Goal: Task Accomplishment & Management: Use online tool/utility

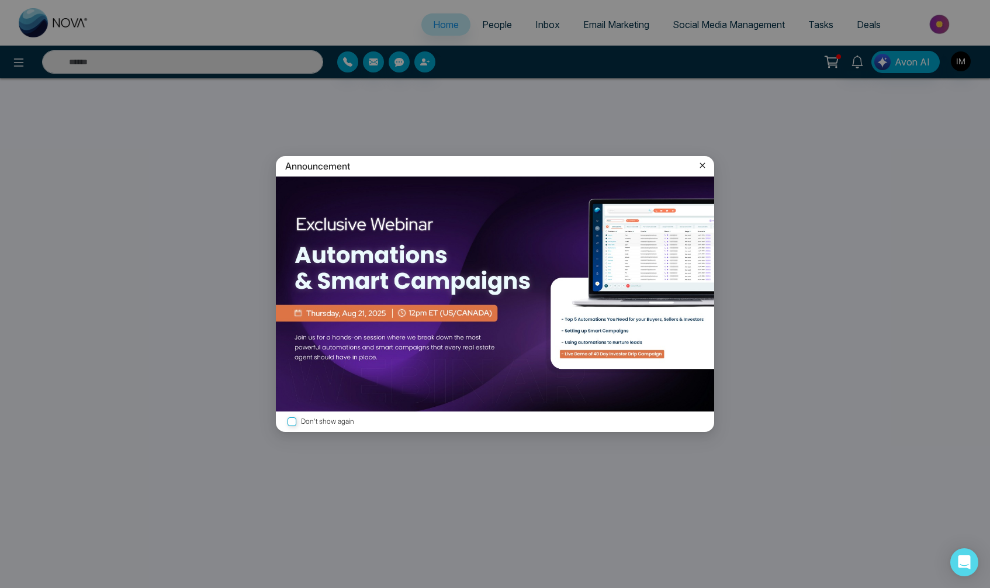
select select "*"
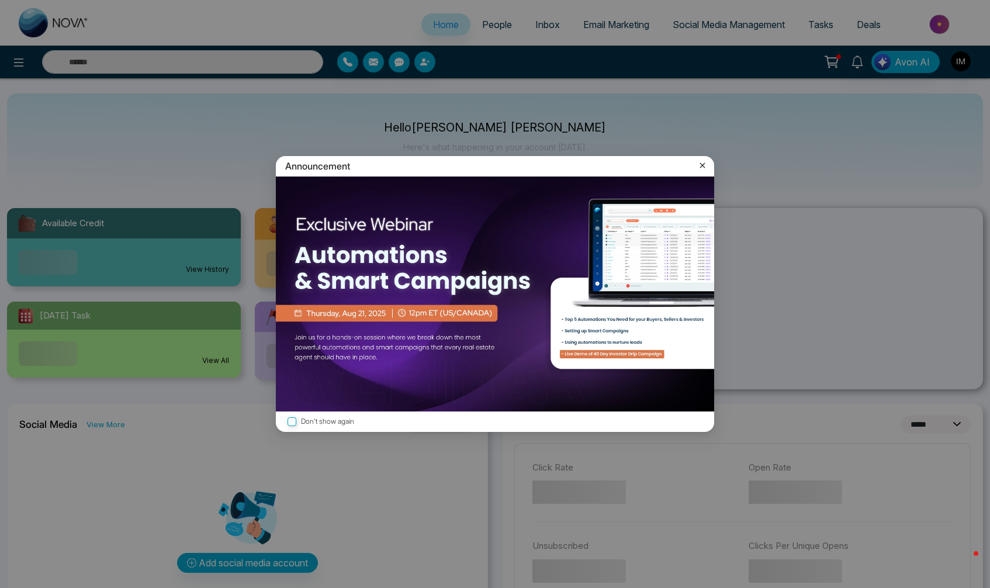
click at [492, 63] on div "Announcement Don't show again" at bounding box center [495, 294] width 990 height 588
click at [492, 171] on icon at bounding box center [702, 165] width 12 height 12
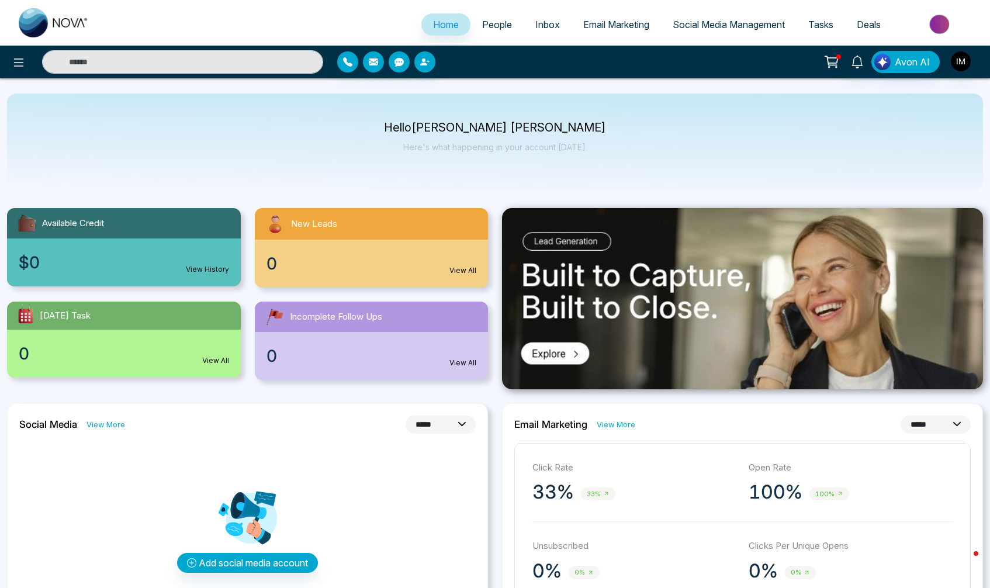
click at [492, 63] on img "button" at bounding box center [961, 61] width 20 height 20
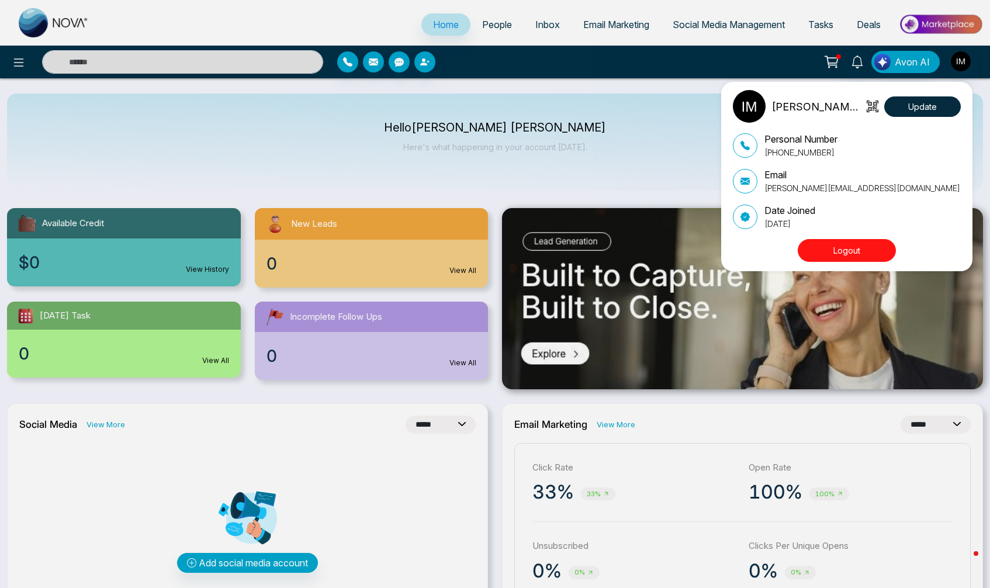
click at [492, 63] on div "[PERSON_NAME] [PERSON_NAME] Update Personal Number [PHONE_NUMBER] Email [PERSON…" at bounding box center [495, 294] width 990 height 588
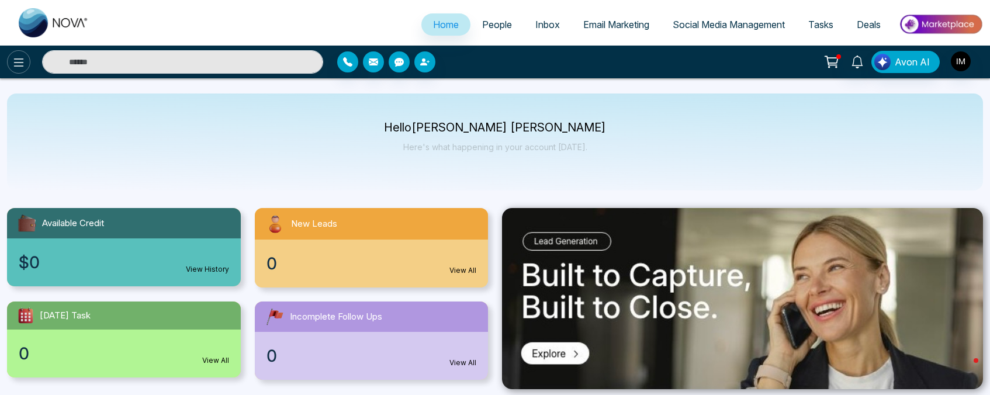
click at [18, 65] on icon at bounding box center [19, 62] width 10 height 8
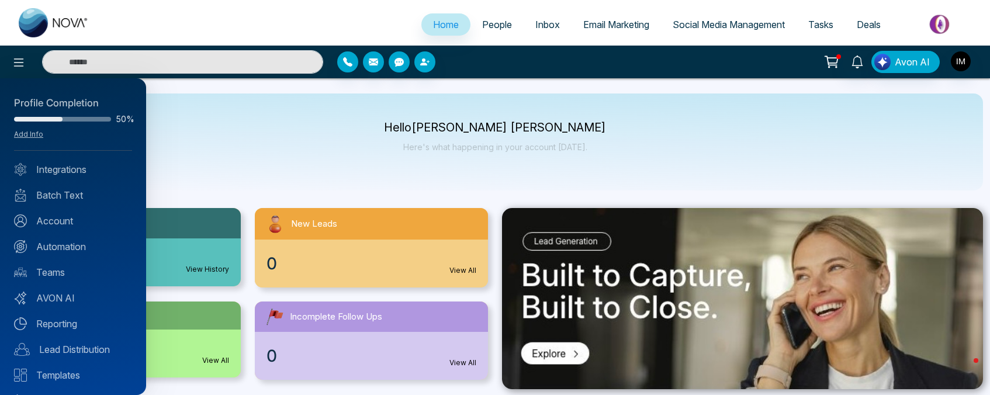
scroll to position [-1, 0]
click at [304, 152] on div at bounding box center [495, 197] width 990 height 395
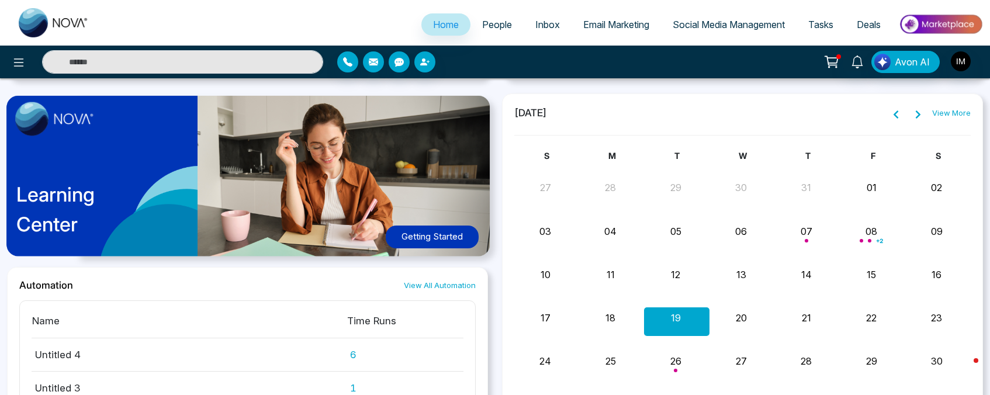
scroll to position [608, 0]
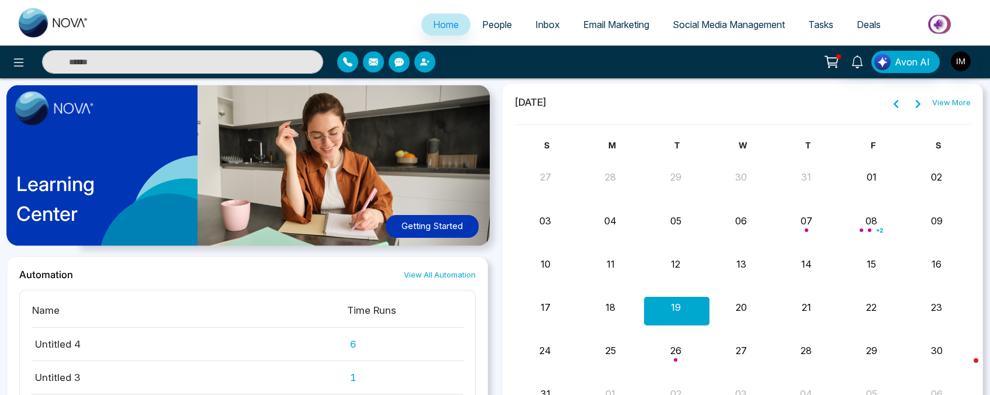
click at [492, 226] on div "Month View" at bounding box center [807, 224] width 65 height 28
click at [492, 308] on div "19" at bounding box center [675, 306] width 63 height 18
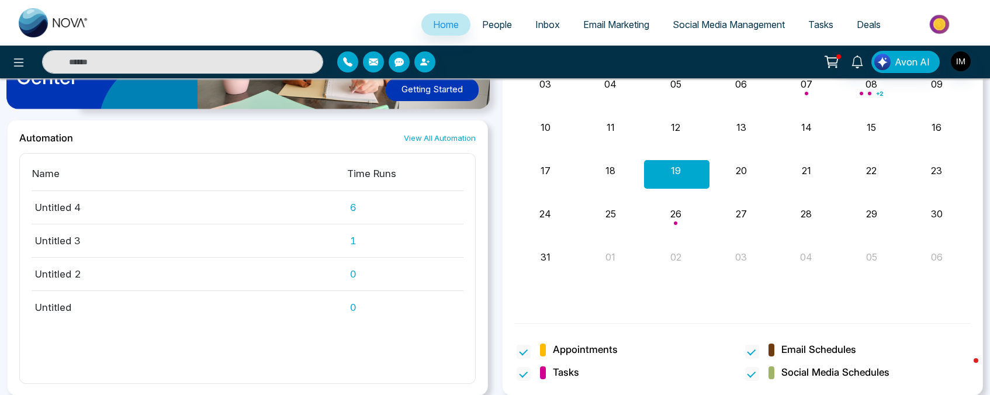
scroll to position [744, 0]
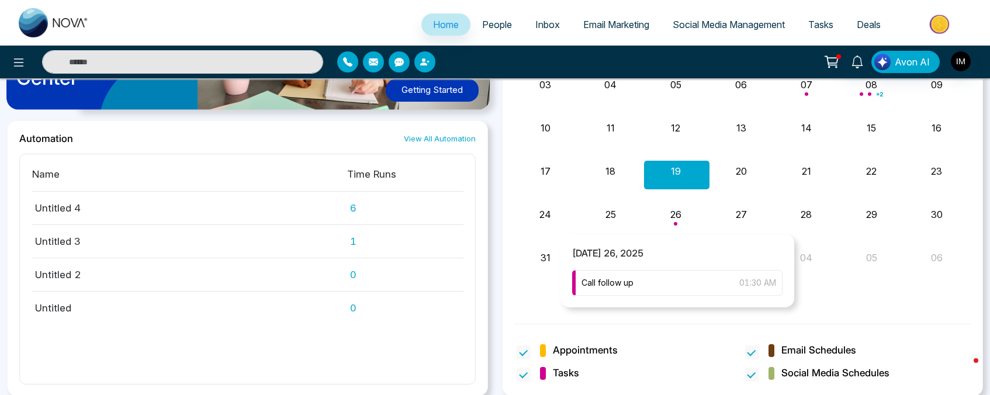
click at [492, 219] on div "Month View" at bounding box center [676, 218] width 65 height 28
click at [492, 214] on div "Month View" at bounding box center [676, 218] width 65 height 28
click at [492, 289] on div "Call follow up 01:30 AM" at bounding box center [677, 283] width 210 height 26
